Goal: Task Accomplishment & Management: Complete application form

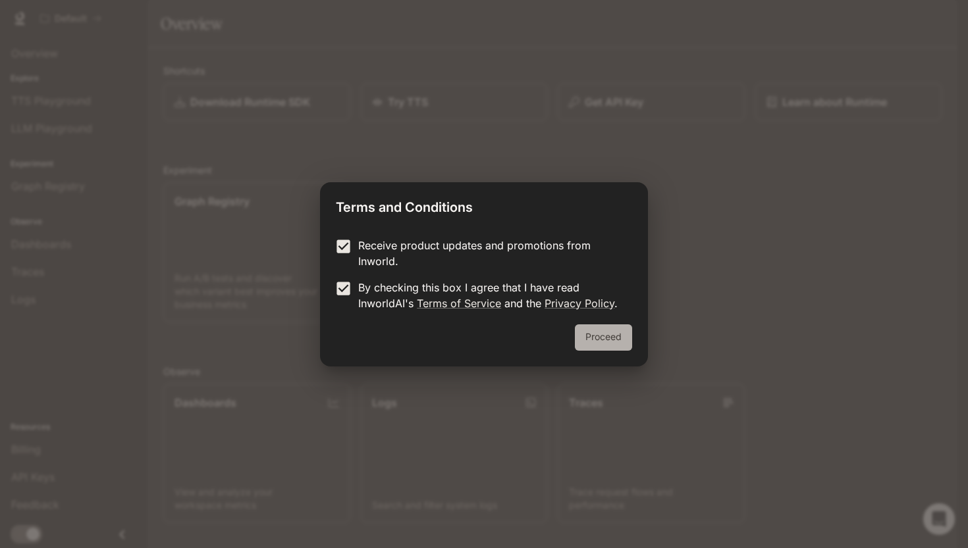
click at [614, 342] on button "Proceed" at bounding box center [603, 338] width 57 height 26
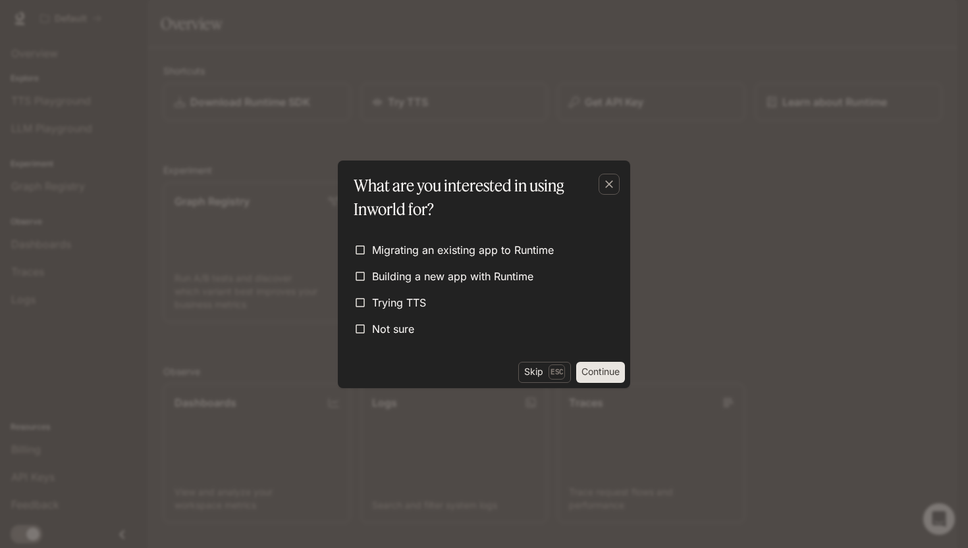
click at [604, 378] on button "Continue" at bounding box center [600, 372] width 49 height 21
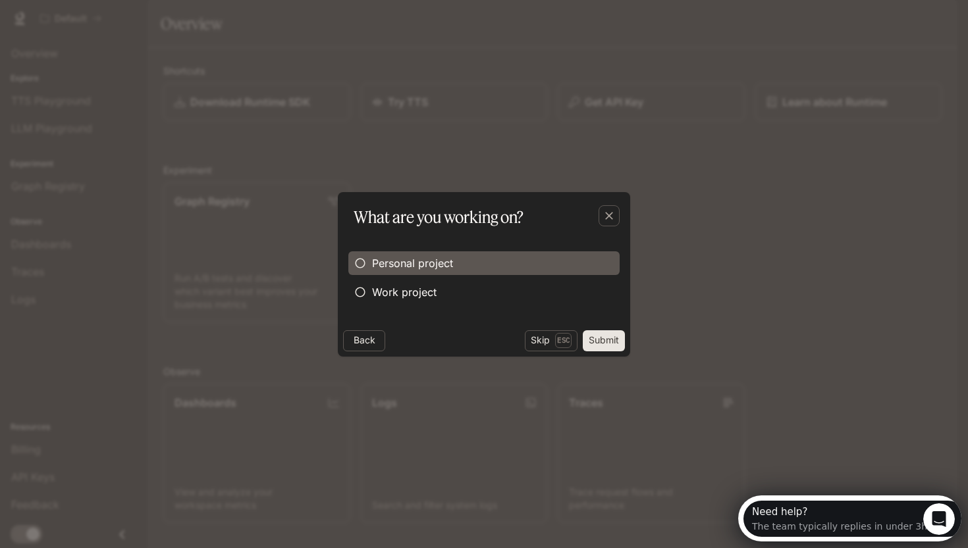
click at [393, 257] on span "Personal project" at bounding box center [412, 263] width 81 height 16
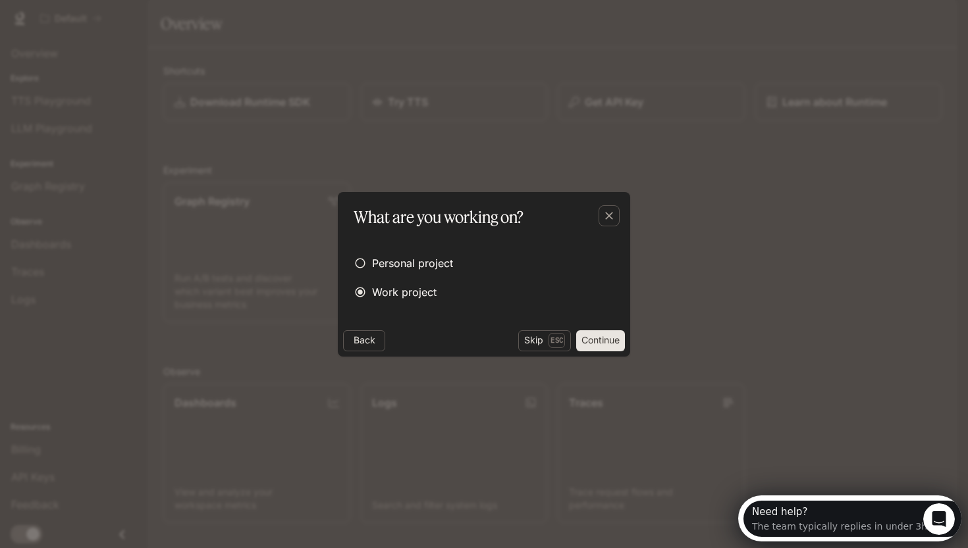
click at [612, 341] on button "Continue" at bounding box center [600, 340] width 49 height 21
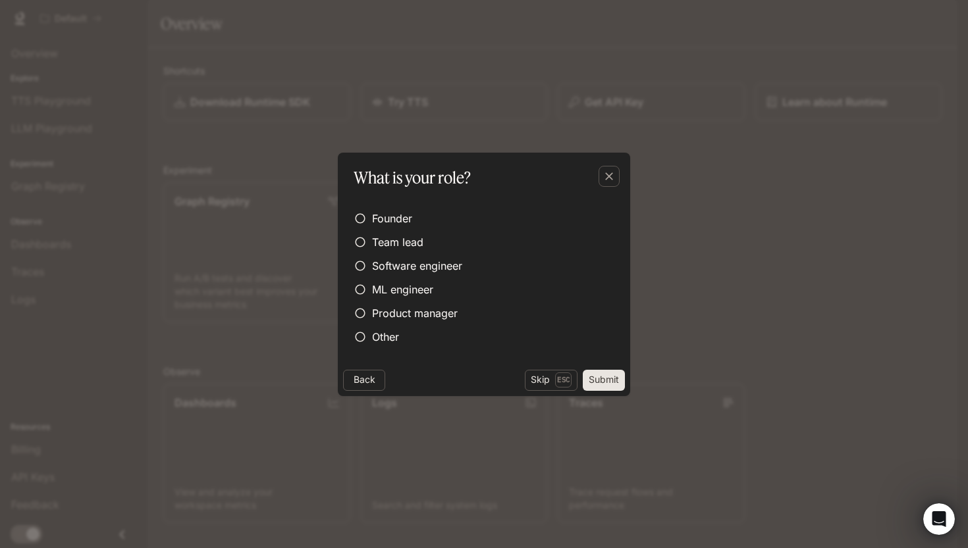
click at [605, 386] on button "Submit" at bounding box center [604, 380] width 42 height 21
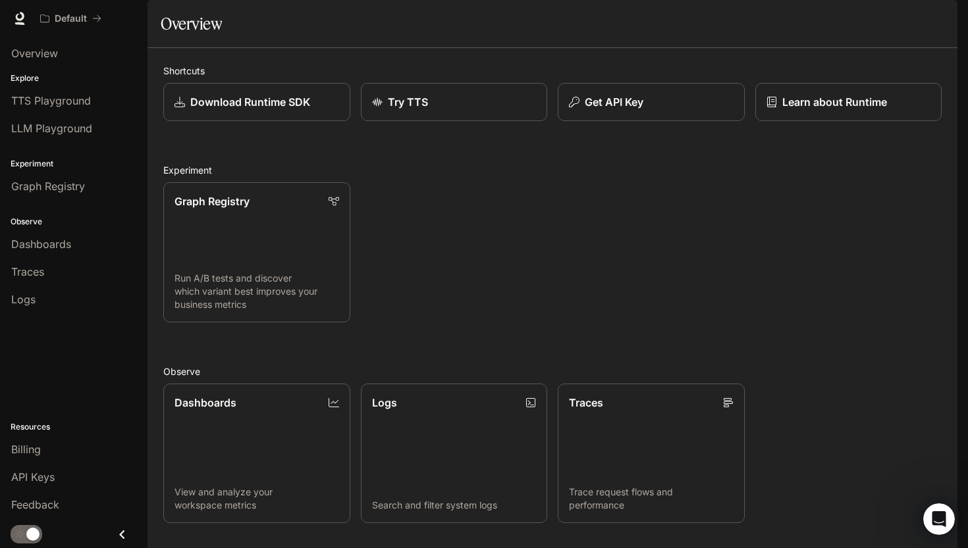
scroll to position [239, 0]
click at [33, 51] on span "Overview" at bounding box center [34, 53] width 47 height 16
